Goal: Information Seeking & Learning: Check status

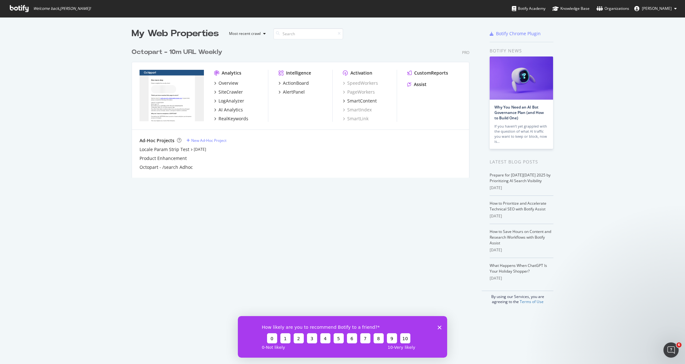
click at [314, 224] on div "My Web Properties Most recent crawl Octopart - 10m URL Weekly Pro Analytics Ove…" at bounding box center [307, 165] width 351 height 277
click at [440, 326] on icon "Close survey" at bounding box center [440, 327] width 4 height 4
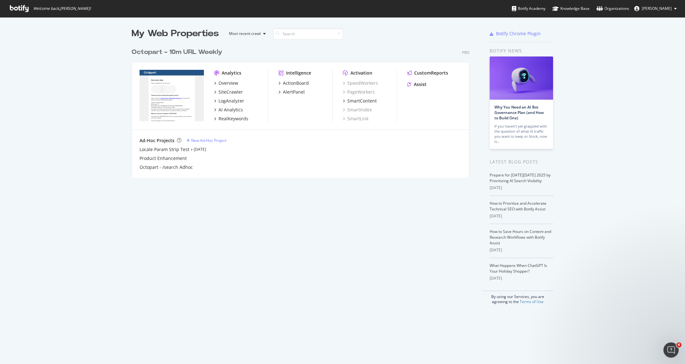
click at [433, 294] on div "My Web Properties Most recent crawl Octopart - 10m URL Weekly Pro Analytics Ove…" at bounding box center [307, 165] width 351 height 277
click at [152, 91] on img "grid" at bounding box center [172, 95] width 64 height 51
click at [160, 53] on div "Octopart - 10m URL Weekly" at bounding box center [177, 52] width 91 height 9
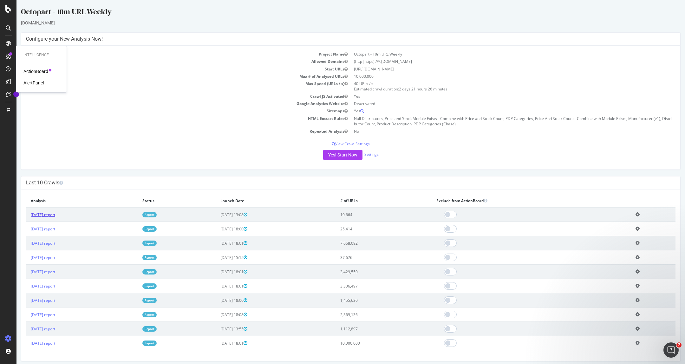
click at [55, 213] on link "2025 Oct. 6th report" at bounding box center [43, 214] width 24 height 5
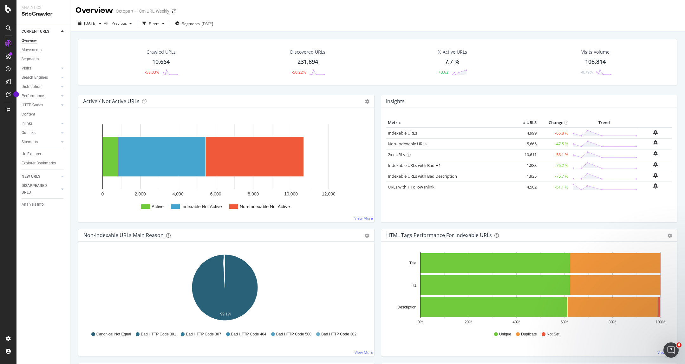
click at [244, 79] on div "Crawled URLs 10,664 -58.03% Discovered URLs 231,894 -50.22% % Active URLs 7.7 %…" at bounding box center [378, 62] width 600 height 46
click at [453, 220] on div "Metric # URLS Change Trend Indexable URLs 4,999 -65.8 % Non-Indexable URLs 5,66…" at bounding box center [529, 165] width 296 height 114
click at [427, 207] on div "Metric # URLS Change Trend Indexable URLs 4,999 -65.8 % Non-Indexable URLs 5,66…" at bounding box center [529, 167] width 286 height 99
click at [409, 132] on link "Indexable URLs" at bounding box center [402, 133] width 29 height 6
